Goal: Information Seeking & Learning: Find specific fact

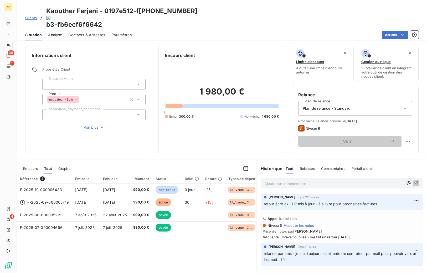
click at [29, 16] on span "Clients" at bounding box center [31, 18] width 12 height 4
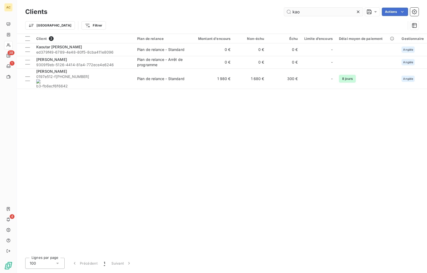
drag, startPoint x: 294, startPoint y: 11, endPoint x: 288, endPoint y: 10, distance: 5.8
click at [288, 10] on input "kao" at bounding box center [323, 12] width 79 height 8
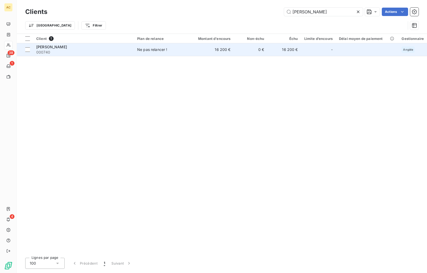
type input "[PERSON_NAME]"
click at [138, 51] on div "Ne pas relancer !" at bounding box center [152, 49] width 30 height 5
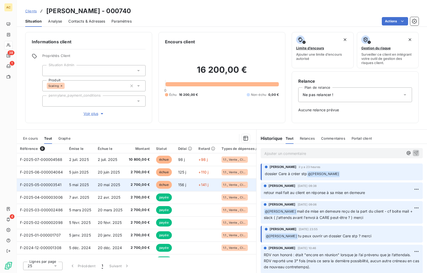
click at [92, 185] on td "5 mai 2025" at bounding box center [80, 185] width 29 height 13
click at [133, 186] on span "2 700,00 €" at bounding box center [139, 184] width 21 height 5
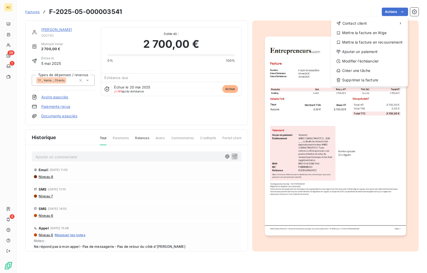
click at [327, 162] on html "AC 38 1 4 Factures F-2025-05-000003541 Actions Contact client Mettre la facture…" at bounding box center [213, 136] width 427 height 273
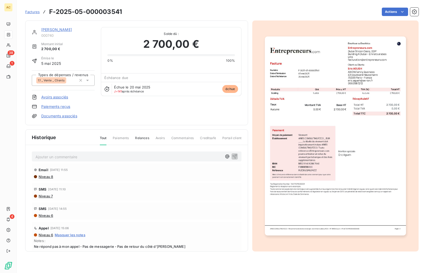
click at [325, 156] on img "button" at bounding box center [335, 136] width 141 height 199
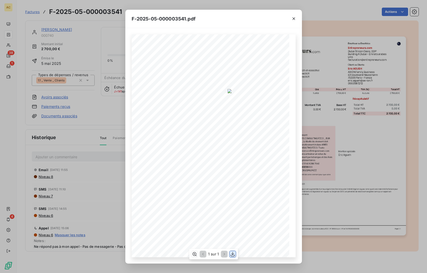
click at [232, 255] on icon "button" at bounding box center [232, 254] width 5 height 5
click at [336, 160] on div "F-2025-05-000003541.pdf 2 700,00 € 0,00 € 2 700,00 € Émetteur ou Émettrice [DOM…" at bounding box center [213, 136] width 427 height 273
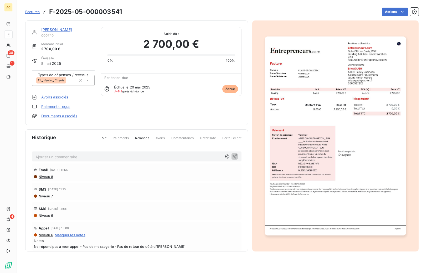
click at [45, 30] on link "[PERSON_NAME]" at bounding box center [56, 29] width 31 height 4
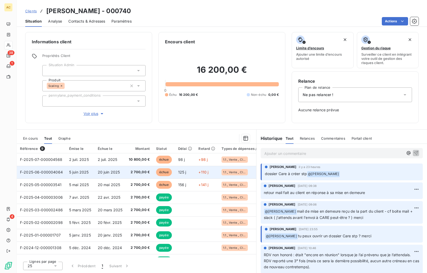
click at [157, 172] on span "échue" at bounding box center [164, 172] width 16 height 8
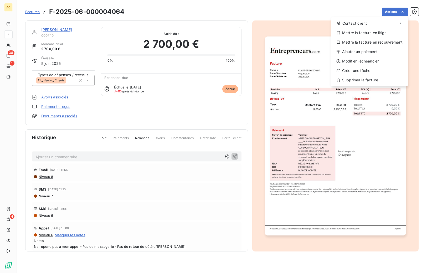
click at [289, 142] on html "AC 38 1 4 Factures F-2025-06-000004064 Actions Contact client Mettre la facture…" at bounding box center [213, 136] width 427 height 273
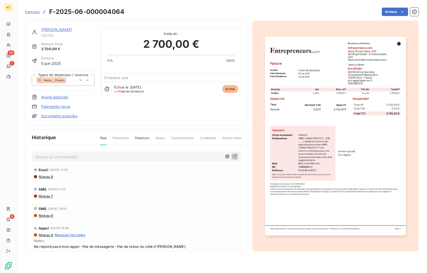
click at [304, 146] on img "button" at bounding box center [335, 136] width 141 height 199
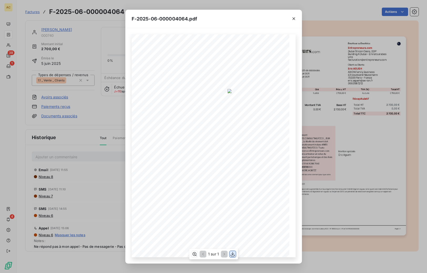
click at [233, 254] on icon "button" at bounding box center [232, 254] width 4 height 4
click at [108, 29] on div "F-2025-06-000004064.pdf 2 700,00 € 0,00 € 2 700,00 € Émetteur ou Émettrice [DOM…" at bounding box center [213, 136] width 427 height 273
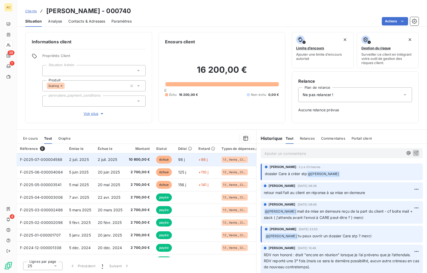
click at [144, 159] on span "10 800,00 €" at bounding box center [139, 159] width 21 height 5
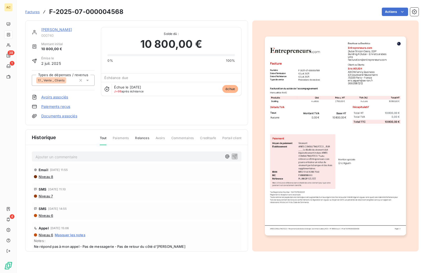
click at [324, 142] on img "button" at bounding box center [335, 136] width 141 height 199
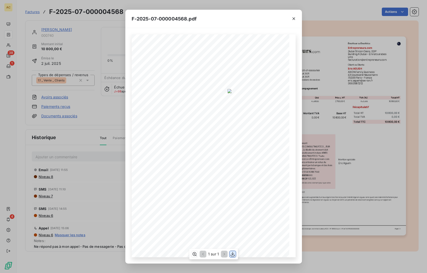
click at [233, 254] on icon "button" at bounding box center [232, 254] width 5 height 5
click at [109, 153] on div "F-2025-07-000004568.pdf 10 800,00 € 0,00 € 10 800,00 € 0197cb86- 157b- 7c1c- 96…" at bounding box center [213, 136] width 427 height 273
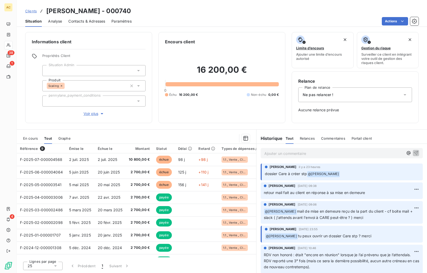
click at [84, 20] on span "Contacts & Adresses" at bounding box center [86, 21] width 37 height 5
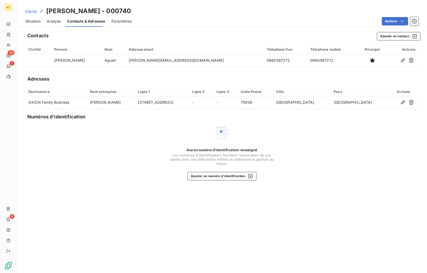
click at [84, 20] on span "Contacts & Adresses" at bounding box center [86, 21] width 38 height 5
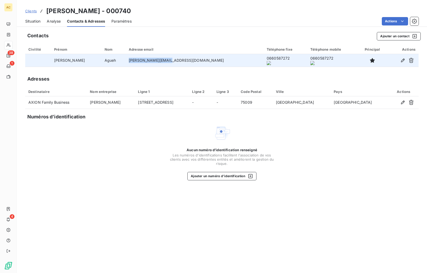
drag, startPoint x: 129, startPoint y: 61, endPoint x: 165, endPoint y: 60, distance: 36.2
click at [165, 60] on td "[PERSON_NAME][EMAIL_ADDRESS][DOMAIN_NAME]" at bounding box center [195, 60] width 138 height 13
drag, startPoint x: 168, startPoint y: 60, endPoint x: 129, endPoint y: 59, distance: 38.9
click at [128, 59] on td "[PERSON_NAME][EMAIL_ADDRESS][DOMAIN_NAME]" at bounding box center [195, 60] width 138 height 13
copy td "[PERSON_NAME][EMAIL_ADDRESS][DOMAIN_NAME]"
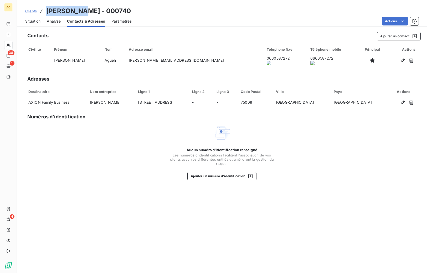
drag, startPoint x: 47, startPoint y: 12, endPoint x: 82, endPoint y: 13, distance: 34.7
click at [82, 13] on h3 "[PERSON_NAME] - 000740" at bounding box center [88, 10] width 85 height 9
copy h3 "[PERSON_NAME]"
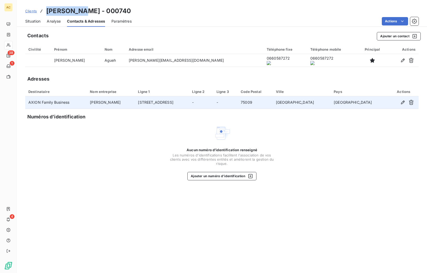
drag, startPoint x: 164, startPoint y: 103, endPoint x: 199, endPoint y: 103, distance: 35.2
click at [189, 103] on td "[STREET_ADDRESS]" at bounding box center [162, 102] width 54 height 13
copy td "[STREET_ADDRESS]"
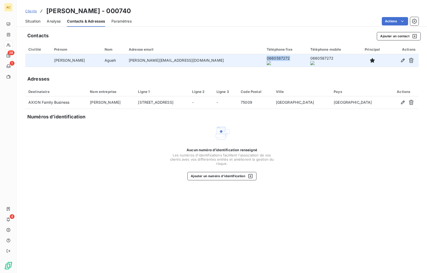
drag, startPoint x: 206, startPoint y: 60, endPoint x: 231, endPoint y: 62, distance: 25.3
click at [263, 62] on td "0660587272" at bounding box center [285, 60] width 44 height 13
copy onoff-telecom-ce-phone-number-wrapper "0660587272"
drag, startPoint x: 165, startPoint y: 60, endPoint x: 132, endPoint y: 60, distance: 33.1
click at [128, 60] on td "[PERSON_NAME][EMAIL_ADDRESS][DOMAIN_NAME]" at bounding box center [195, 60] width 138 height 13
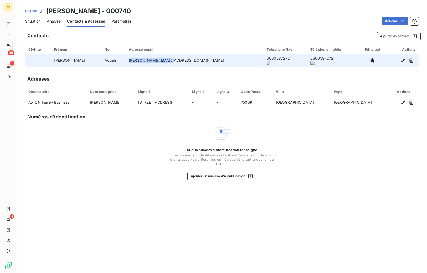
copy td "[PERSON_NAME][EMAIL_ADDRESS][DOMAIN_NAME]"
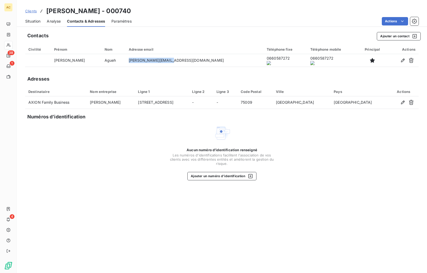
click at [33, 21] on span "Situation" at bounding box center [32, 21] width 15 height 5
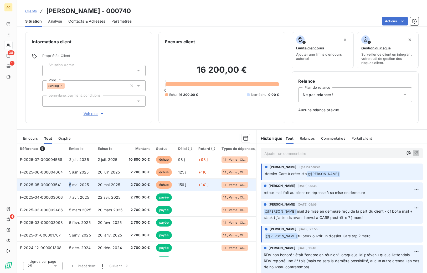
click at [70, 183] on span "5 mai 2025" at bounding box center [79, 185] width 20 height 4
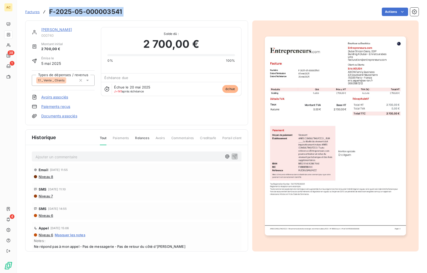
drag, startPoint x: 49, startPoint y: 12, endPoint x: 133, endPoint y: 12, distance: 84.3
click at [135, 12] on div "Factures F-2025-05-000003541 Actions" at bounding box center [221, 11] width 393 height 11
click at [122, 11] on h3 "F-2025-05-000003541" at bounding box center [85, 11] width 73 height 9
drag, startPoint x: 122, startPoint y: 11, endPoint x: 49, endPoint y: 11, distance: 72.7
click at [49, 11] on h3 "F-2025-05-000003541" at bounding box center [85, 11] width 73 height 9
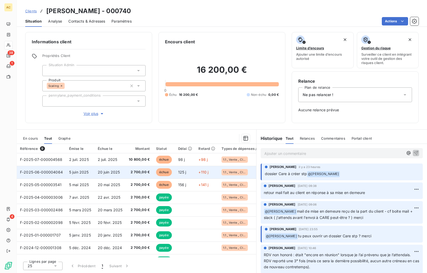
click at [112, 172] on span "20 juin 2025" at bounding box center [109, 172] width 22 height 4
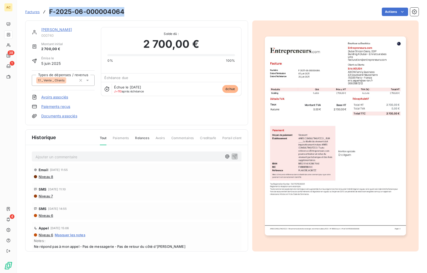
drag, startPoint x: 50, startPoint y: 13, endPoint x: 123, endPoint y: 14, distance: 73.8
click at [123, 14] on h3 "F-2025-06-000004064" at bounding box center [86, 11] width 75 height 9
copy h3 "F-2025-06-000004064"
click at [49, 30] on link "[PERSON_NAME]" at bounding box center [56, 29] width 31 height 4
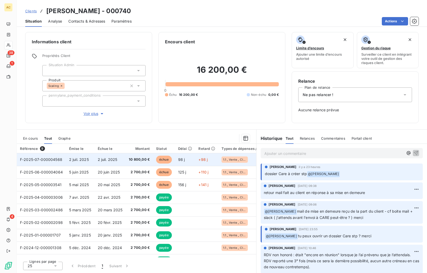
click at [95, 159] on td "2 juil. 2025" at bounding box center [110, 159] width 31 height 13
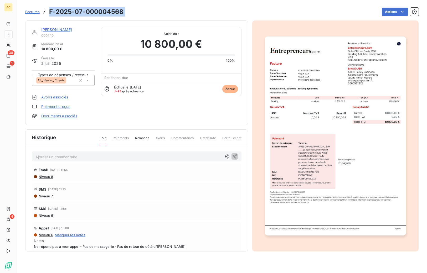
drag, startPoint x: 62, startPoint y: 11, endPoint x: 132, endPoint y: 11, distance: 70.1
click at [162, 9] on div "Factures F-2025-07-000004568 Actions" at bounding box center [221, 11] width 393 height 11
copy section "F-2025-07-000004568 Actions"
click at [54, 30] on link "[PERSON_NAME]" at bounding box center [56, 29] width 31 height 4
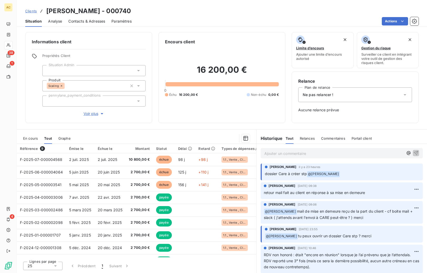
click at [335, 96] on div "Ne pas relancer !" at bounding box center [355, 94] width 114 height 15
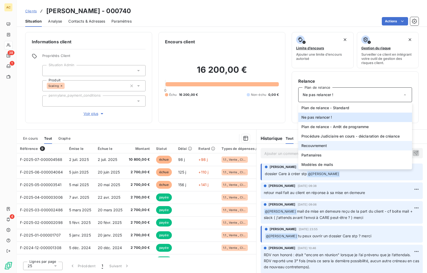
click at [330, 145] on li "Recouvrement" at bounding box center [355, 145] width 114 height 9
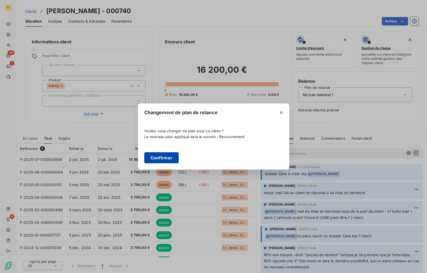
click at [160, 157] on button "Confirmer" at bounding box center [161, 157] width 35 height 11
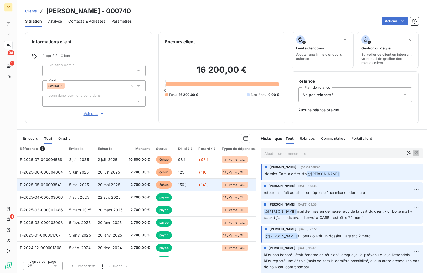
click at [153, 186] on td "échue" at bounding box center [164, 185] width 22 height 13
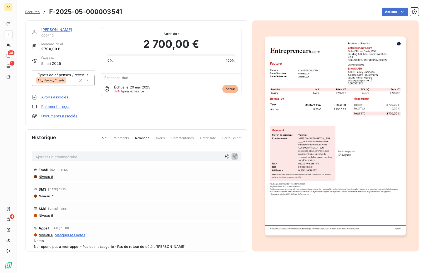
click at [395, 14] on html "AC 38 1 4 Factures F-2025-05-000003541 Actions [PERSON_NAME] 000740 Montant ini…" at bounding box center [213, 136] width 427 height 273
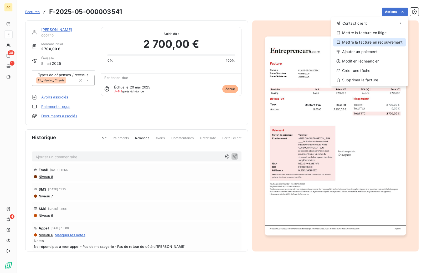
click at [384, 40] on div "Mettre la facture en recouvrement" at bounding box center [369, 42] width 72 height 8
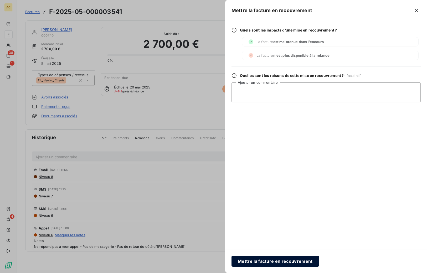
click at [264, 262] on button "Mettre la facture en recouvrement" at bounding box center [274, 261] width 87 height 11
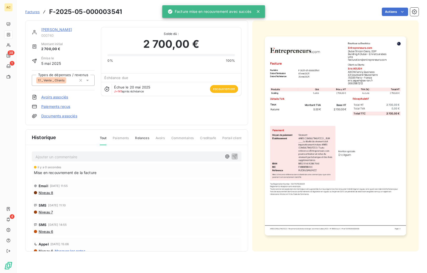
click at [53, 32] on link "[PERSON_NAME]" at bounding box center [56, 29] width 31 height 4
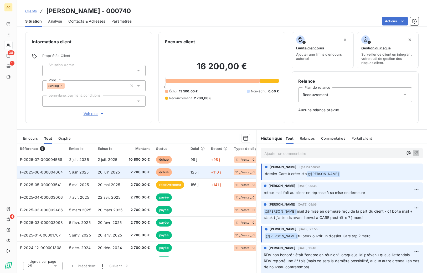
click at [132, 174] on span "2 700,00 €" at bounding box center [139, 172] width 21 height 5
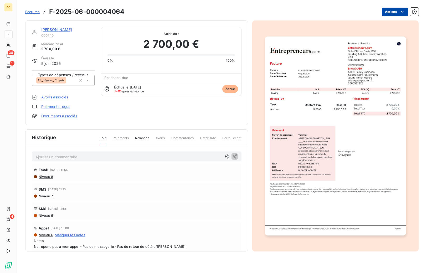
click at [405, 9] on html "AC 38 1 4 Factures F-2025-06-000004064 Actions [PERSON_NAME] 000740 Montant ini…" at bounding box center [213, 136] width 427 height 273
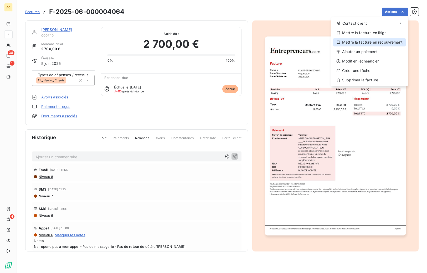
click at [376, 39] on div "Mettre la facture en recouvrement" at bounding box center [369, 42] width 72 height 8
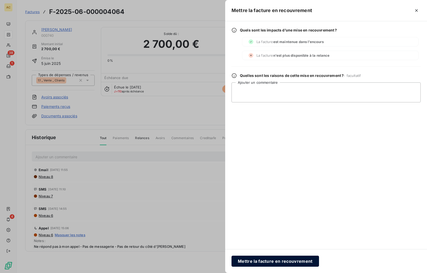
click at [262, 262] on button "Mettre la facture en recouvrement" at bounding box center [274, 261] width 87 height 11
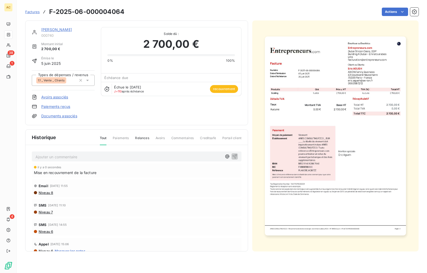
click at [48, 28] on link "[PERSON_NAME]" at bounding box center [56, 29] width 31 height 4
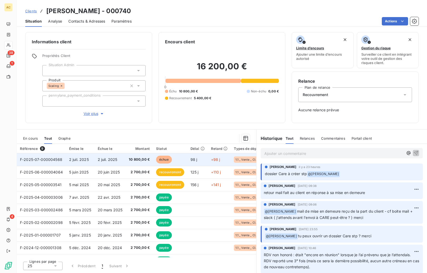
click at [160, 161] on span "échue" at bounding box center [164, 160] width 16 height 8
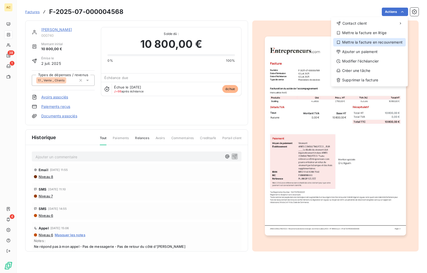
click at [368, 42] on div "Mettre la facture en recouvrement" at bounding box center [369, 42] width 72 height 8
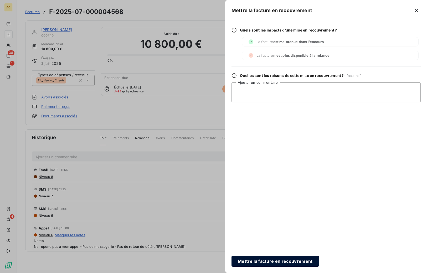
click at [274, 259] on button "Mettre la facture en recouvrement" at bounding box center [274, 261] width 87 height 11
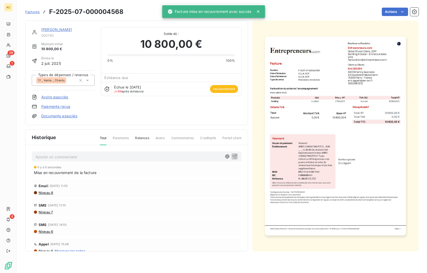
click at [50, 30] on link "[PERSON_NAME]" at bounding box center [56, 29] width 31 height 4
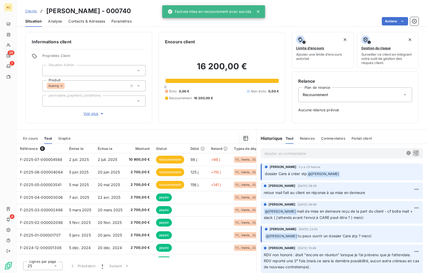
click at [279, 154] on p "Ajouter un commentaire ﻿" at bounding box center [333, 153] width 139 height 7
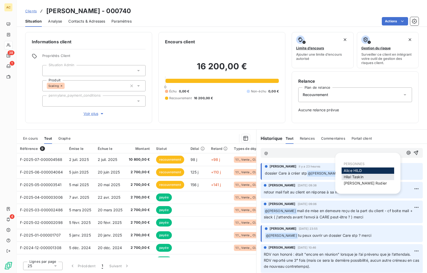
click at [346, 176] on span "[PERSON_NAME]" at bounding box center [354, 177] width 20 height 4
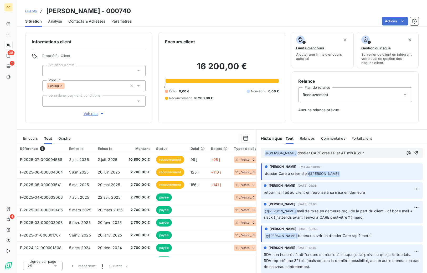
click at [322, 155] on span "dossier CARE créé LP et AT mis à jour" at bounding box center [330, 153] width 66 height 4
click at [414, 154] on icon "button" at bounding box center [416, 153] width 4 height 4
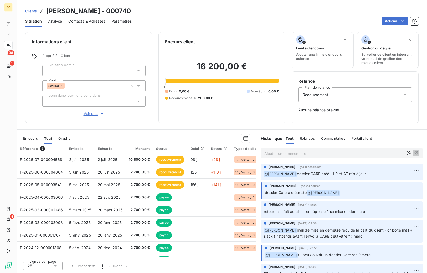
click at [32, 11] on span "Clients" at bounding box center [31, 11] width 12 height 4
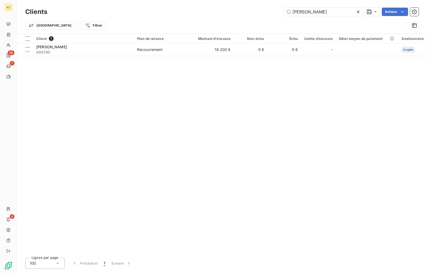
drag, startPoint x: 306, startPoint y: 12, endPoint x: 277, endPoint y: 9, distance: 29.4
click at [277, 9] on div "[PERSON_NAME] ag Actions" at bounding box center [236, 12] width 365 height 8
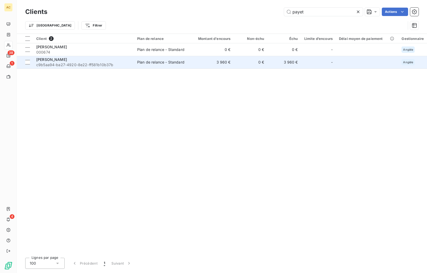
type input "payet"
click at [55, 59] on span "[PERSON_NAME]" at bounding box center [51, 59] width 31 height 4
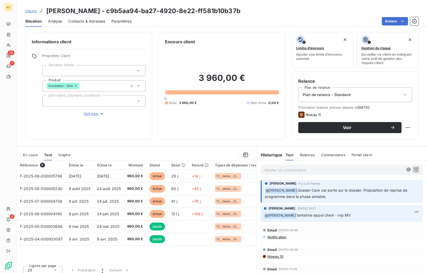
click at [292, 170] on p "Ajouter un commentaire ﻿" at bounding box center [333, 170] width 139 height 7
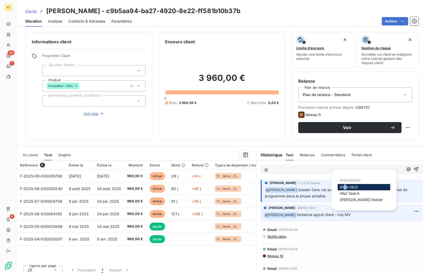
click at [345, 188] on span "[PERSON_NAME]" at bounding box center [349, 187] width 18 height 4
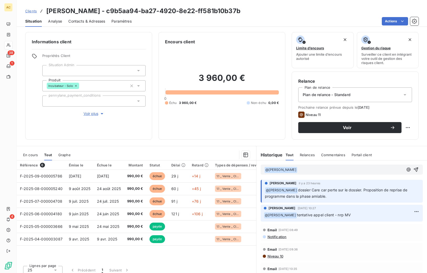
click at [91, 115] on span "Voir plus" at bounding box center [94, 113] width 21 height 5
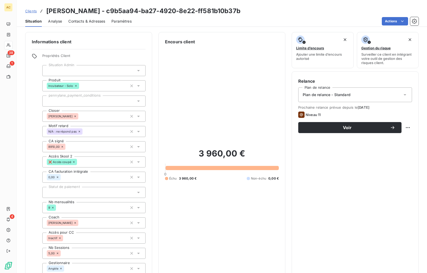
scroll to position [75, 0]
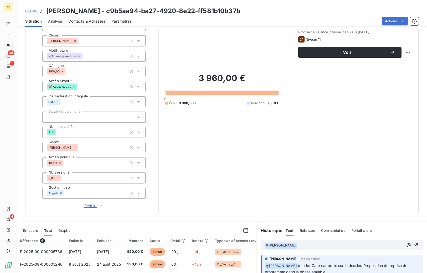
click at [297, 246] on p "﻿ @ [PERSON_NAME] ﻿ ﻿" at bounding box center [333, 245] width 139 height 6
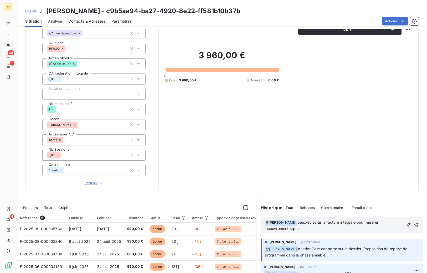
scroll to position [102, 0]
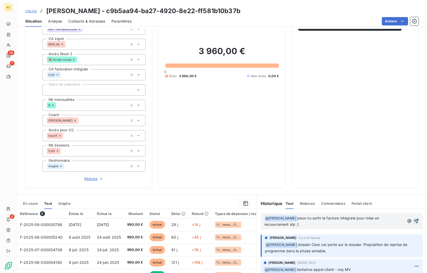
click at [413, 221] on icon "button" at bounding box center [415, 220] width 5 height 5
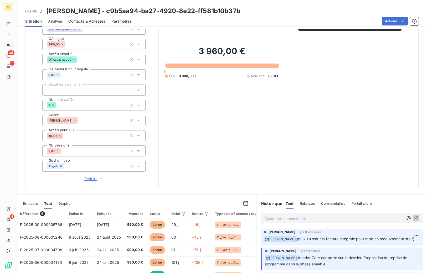
click at [33, 12] on span "Clients" at bounding box center [31, 11] width 12 height 4
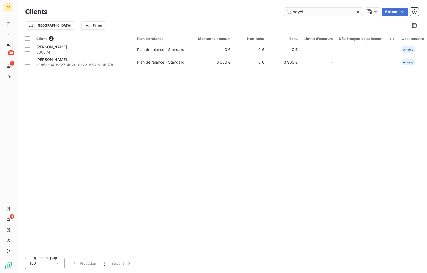
drag, startPoint x: 300, startPoint y: 15, endPoint x: 289, endPoint y: 14, distance: 10.8
click at [289, 14] on input "payet" at bounding box center [323, 12] width 79 height 8
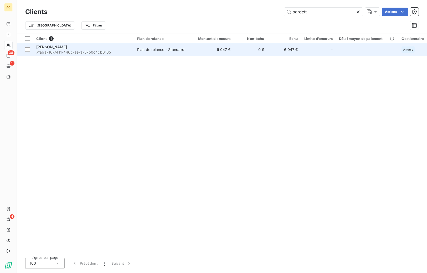
type input "bardett"
click at [81, 50] on span "7faba710-7411-446c-ae7a-57b0c4cb6165" at bounding box center [83, 52] width 95 height 5
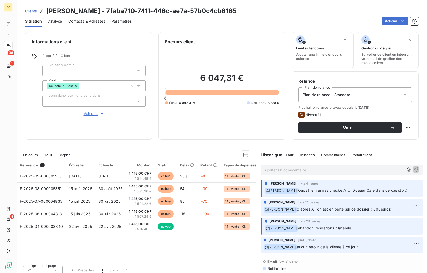
click at [297, 171] on p "Ajouter un commentaire ﻿" at bounding box center [333, 170] width 139 height 7
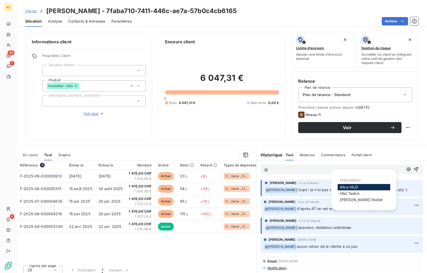
click at [347, 186] on span "[PERSON_NAME]" at bounding box center [349, 187] width 18 height 4
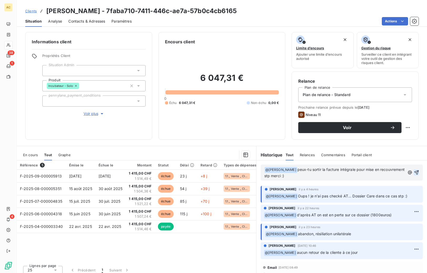
click at [414, 172] on icon "button" at bounding box center [416, 172] width 5 height 5
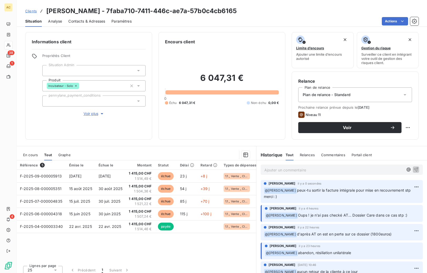
click at [28, 10] on span "Clients" at bounding box center [31, 11] width 12 height 4
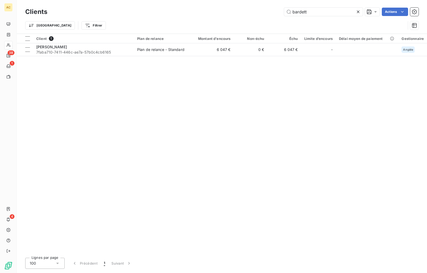
drag, startPoint x: 304, startPoint y: 10, endPoint x: 280, endPoint y: 10, distance: 23.6
click at [280, 10] on div "bardett Actions" at bounding box center [236, 12] width 365 height 8
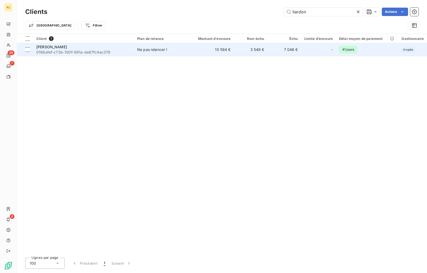
type input "liardon"
click at [128, 48] on div "[PERSON_NAME]" at bounding box center [83, 46] width 95 height 5
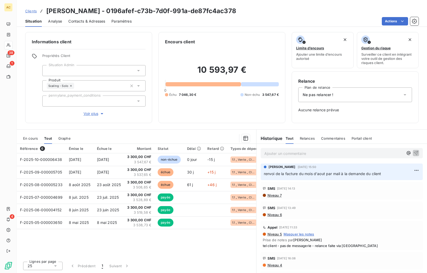
drag, startPoint x: 361, startPoint y: 202, endPoint x: 363, endPoint y: 205, distance: 3.5
click at [362, 203] on div "SMS [DATE] 13:49 Niveau 6" at bounding box center [342, 210] width 162 height 17
click at [31, 12] on span "Clients" at bounding box center [31, 11] width 12 height 4
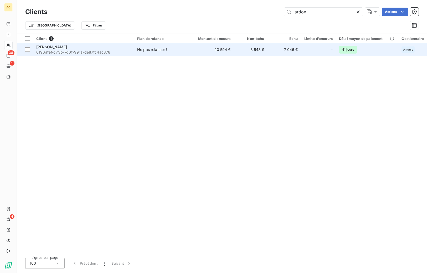
click at [208, 52] on td "10 594 €" at bounding box center [211, 49] width 45 height 13
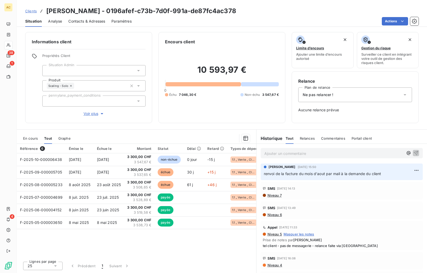
click at [95, 22] on span "Contacts & Adresses" at bounding box center [86, 21] width 37 height 5
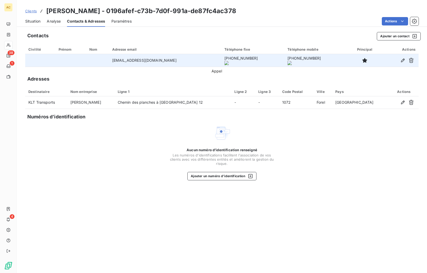
click at [212, 53] on onoff-telecom-ce-actions-button at bounding box center [212, 53] width 0 height 0
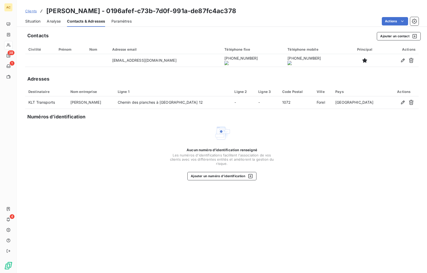
click at [45, 149] on div "Aucun numéro d’identification renseigné Les numéros d'identifications faciliten…" at bounding box center [221, 153] width 393 height 56
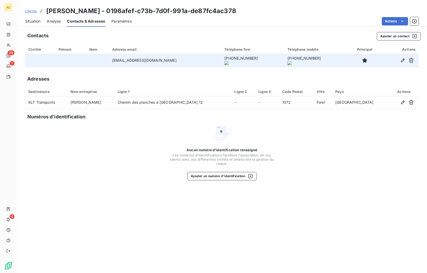
drag, startPoint x: 179, startPoint y: 62, endPoint x: 210, endPoint y: 63, distance: 30.7
click at [221, 63] on td "[PHONE_NUMBER]" at bounding box center [252, 60] width 63 height 13
copy onoff-telecom-ce-phone-number-wrapper "[PHONE_NUMBER]"
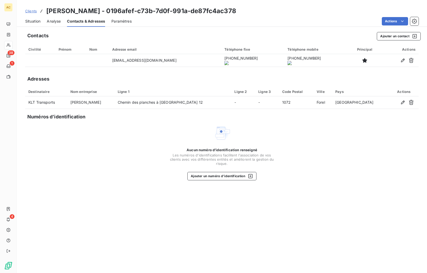
click at [29, 12] on span "Clients" at bounding box center [31, 11] width 12 height 4
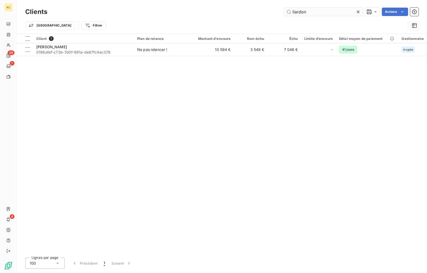
drag, startPoint x: 331, startPoint y: 12, endPoint x: 286, endPoint y: 10, distance: 44.7
click at [285, 10] on input "liardon" at bounding box center [323, 12] width 79 height 8
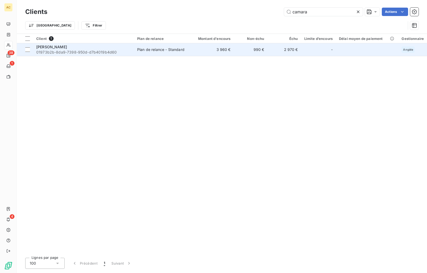
type input "camara"
click at [159, 49] on div "Plan de relance - Standard" at bounding box center [160, 49] width 47 height 5
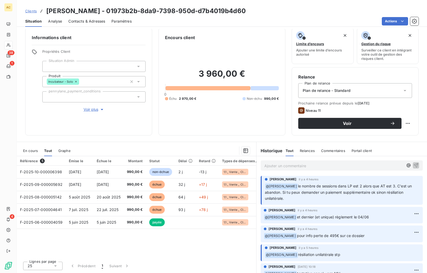
click at [33, 11] on span "Clients" at bounding box center [31, 11] width 12 height 4
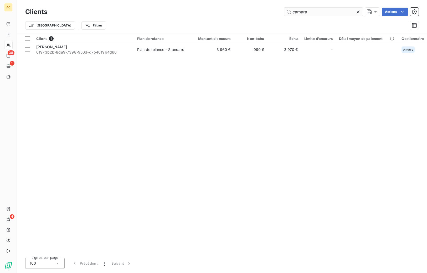
drag, startPoint x: 305, startPoint y: 11, endPoint x: 287, endPoint y: 12, distance: 18.9
click at [287, 12] on input "camara" at bounding box center [323, 12] width 79 height 8
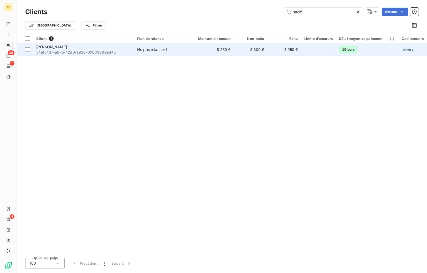
type input "nadé"
click at [79, 54] on span "54a15437-a875-42a0-a920-00033689ad45" at bounding box center [83, 52] width 95 height 5
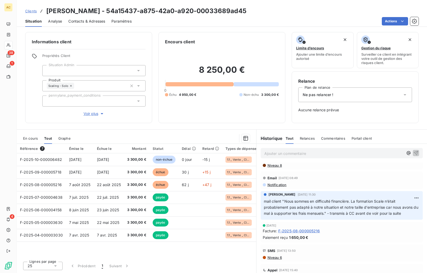
scroll to position [75, 0]
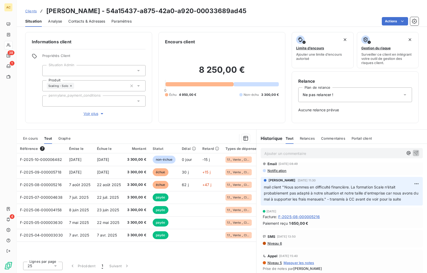
click at [31, 12] on span "Clients" at bounding box center [31, 11] width 12 height 4
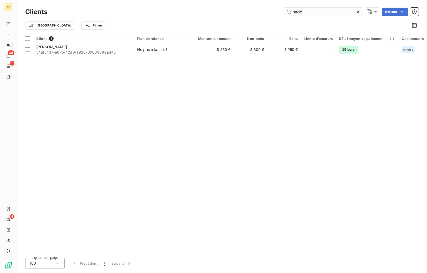
drag, startPoint x: 303, startPoint y: 12, endPoint x: 284, endPoint y: 12, distance: 18.6
click at [284, 12] on input "nadé" at bounding box center [323, 12] width 79 height 8
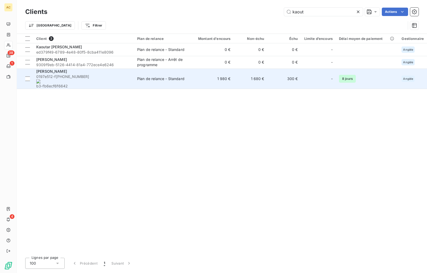
type input "kaout"
click at [116, 73] on div "[PERSON_NAME]" at bounding box center [83, 71] width 95 height 5
